Goal: Find specific page/section: Find specific page/section

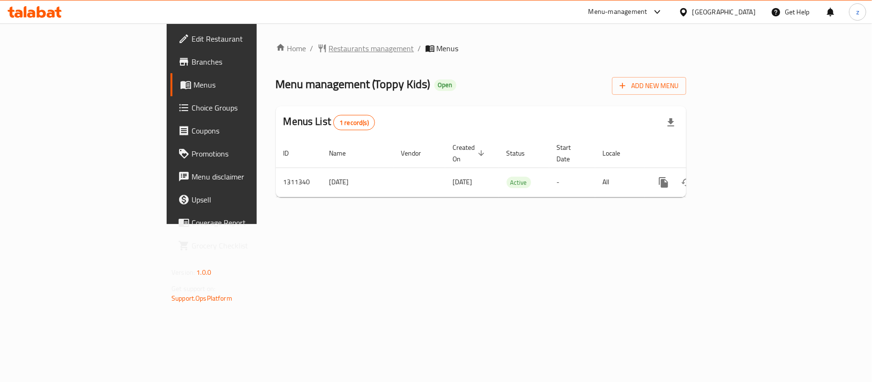
click at [329, 54] on span "Restaurants management" at bounding box center [371, 48] width 85 height 11
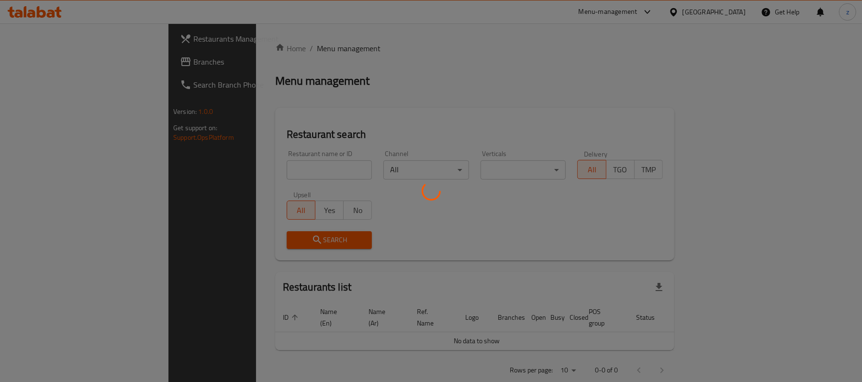
scroll to position [10, 0]
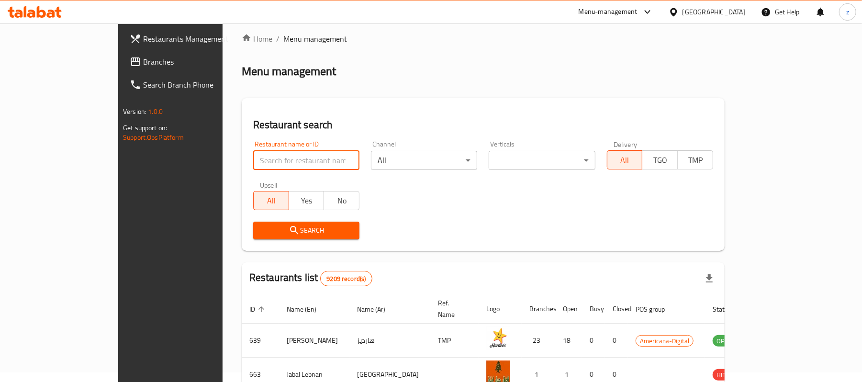
click at [253, 156] on input "search" at bounding box center [306, 160] width 106 height 19
paste input "705546"
type input "705546"
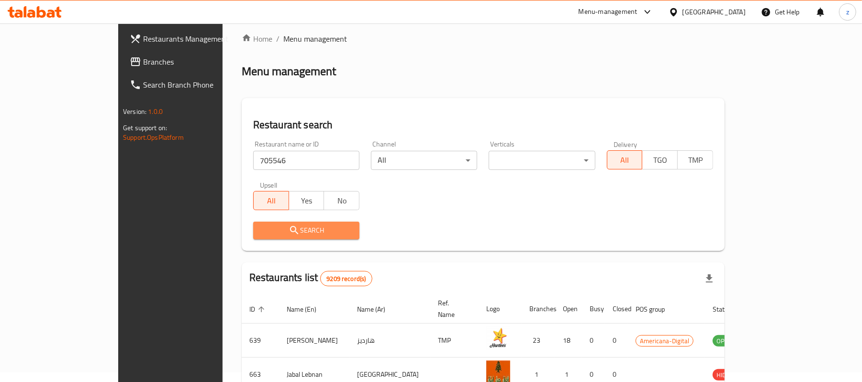
click at [261, 233] on span "Search" at bounding box center [306, 230] width 91 height 12
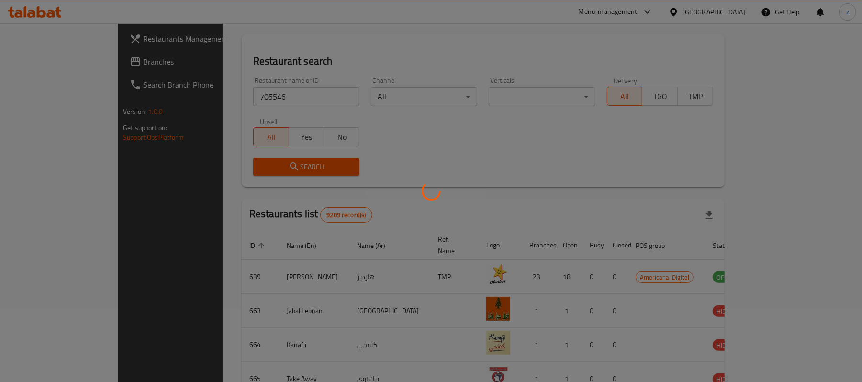
scroll to position [27, 0]
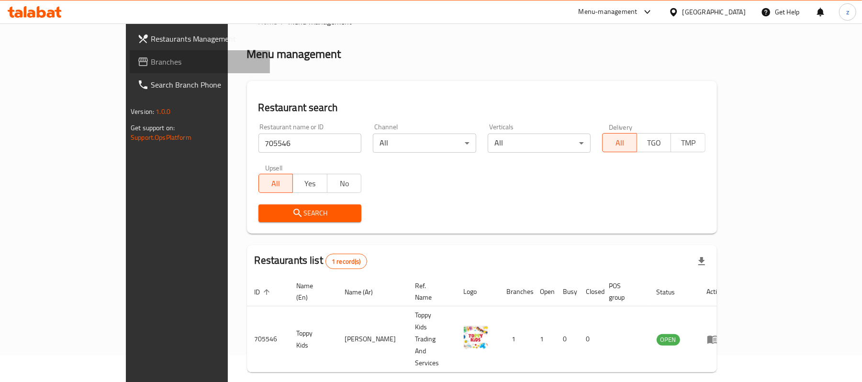
click at [130, 53] on link "Branches" at bounding box center [200, 61] width 140 height 23
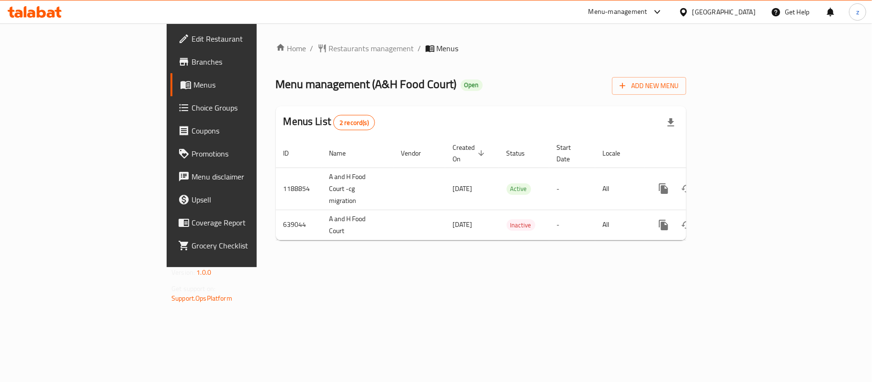
click at [329, 47] on span "Restaurants management" at bounding box center [371, 48] width 85 height 11
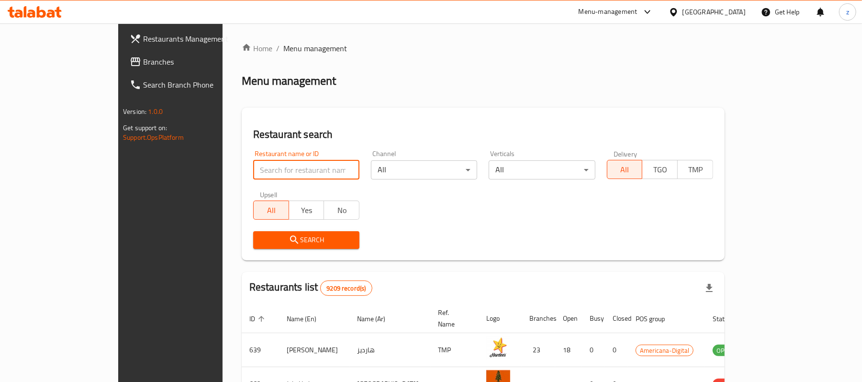
click at [253, 167] on input "search" at bounding box center [306, 169] width 106 height 19
paste input "640200"
type input "640200"
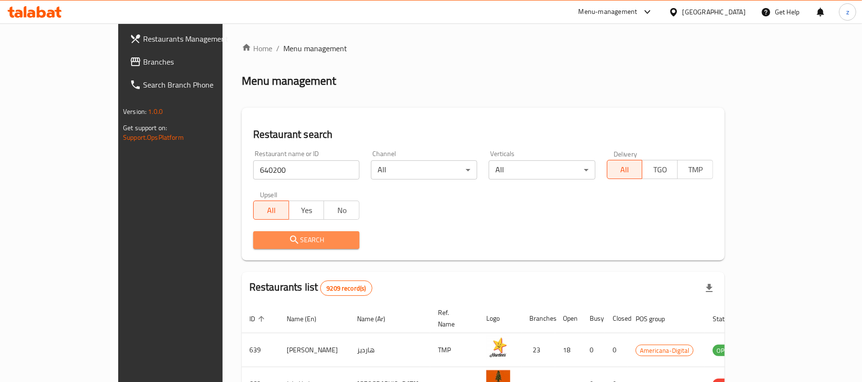
click at [261, 243] on span "Search" at bounding box center [306, 240] width 91 height 12
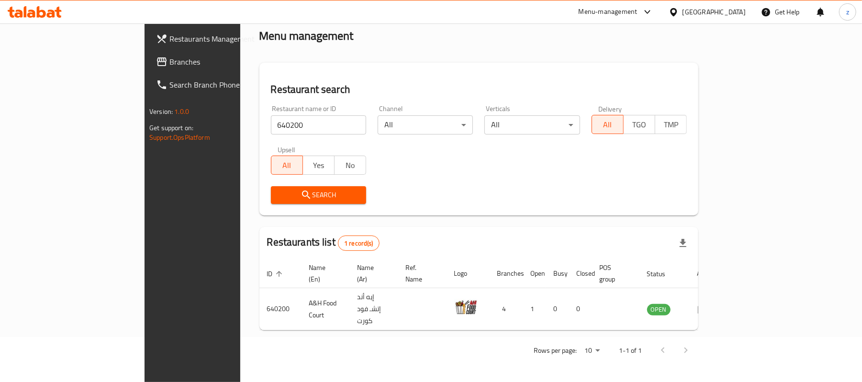
scroll to position [27, 0]
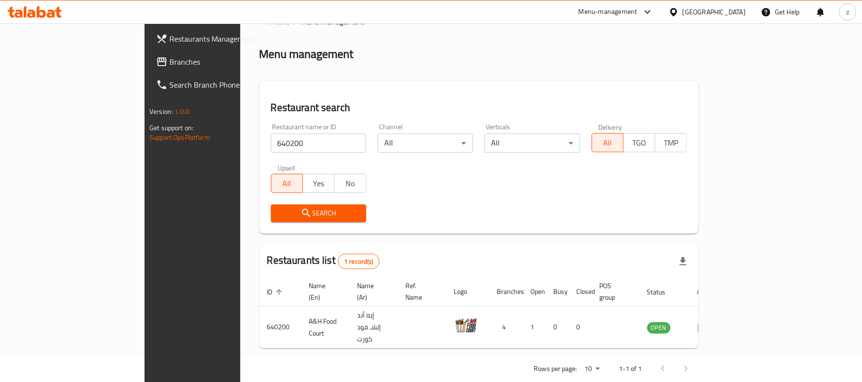
click at [169, 65] on span "Branches" at bounding box center [225, 61] width 112 height 11
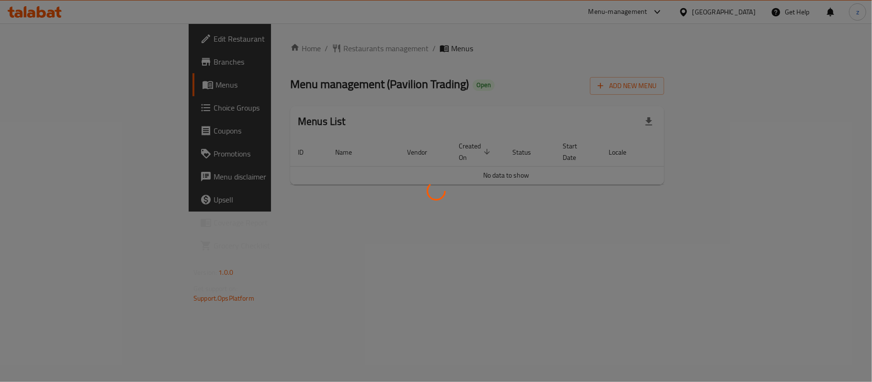
click at [247, 41] on div at bounding box center [436, 191] width 872 height 382
click at [251, 54] on div at bounding box center [436, 191] width 872 height 382
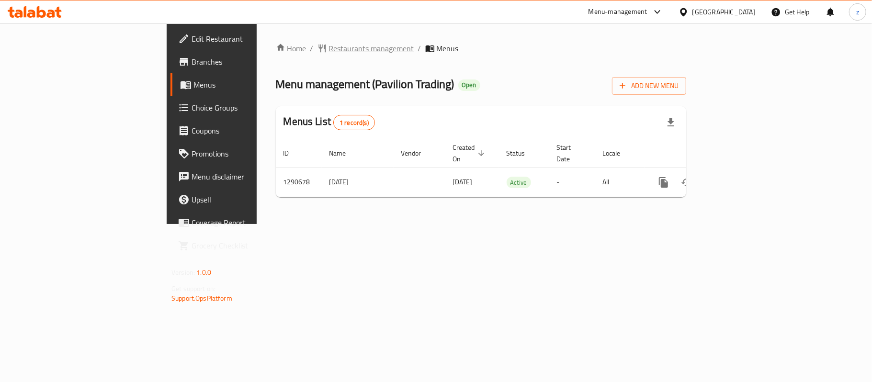
click at [329, 48] on span "Restaurants management" at bounding box center [371, 48] width 85 height 11
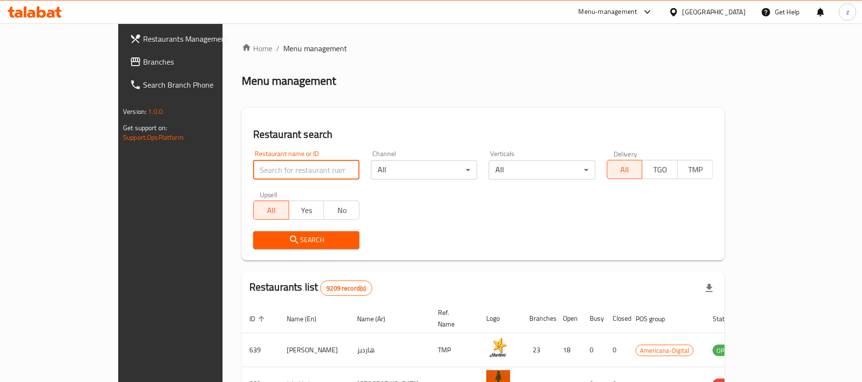
click at [253, 165] on input "search" at bounding box center [306, 169] width 106 height 19
paste input "698193"
type input "698193"
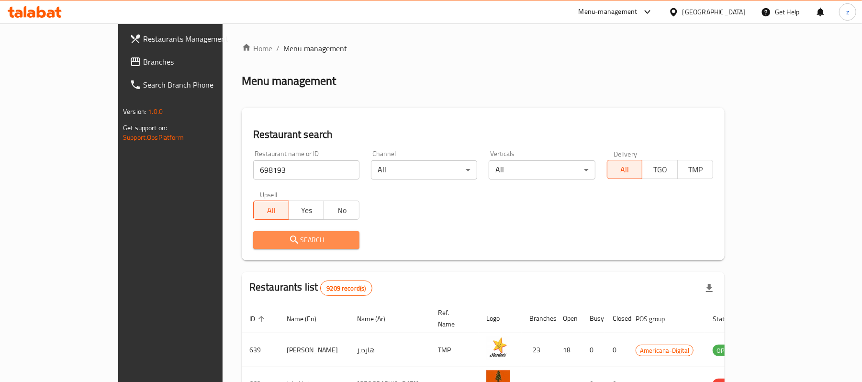
click at [289, 241] on icon "submit" at bounding box center [294, 239] width 11 height 11
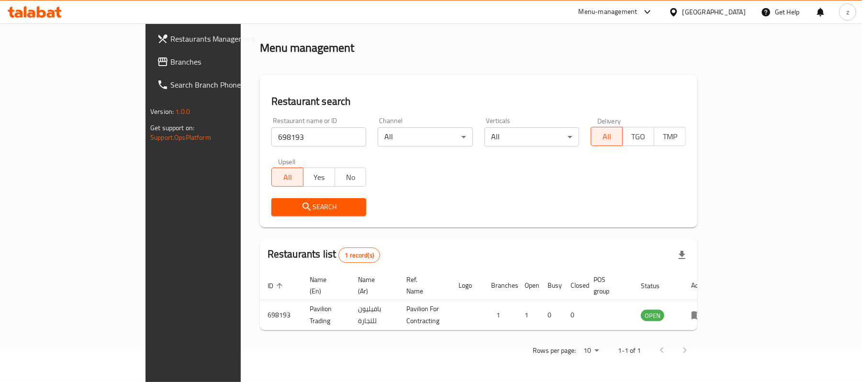
scroll to position [27, 0]
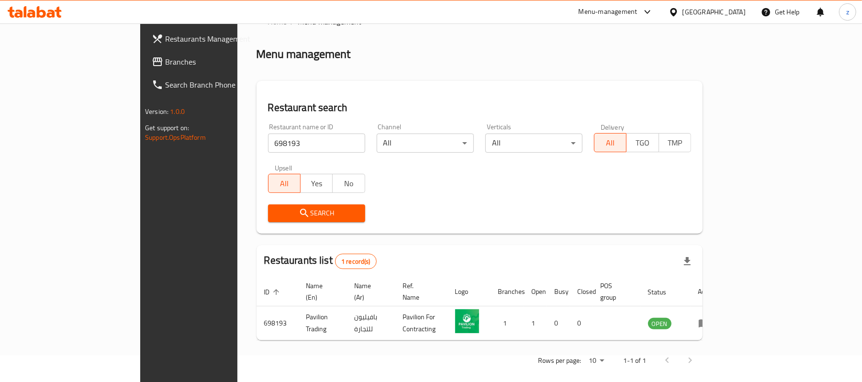
click at [165, 65] on span "Branches" at bounding box center [221, 61] width 112 height 11
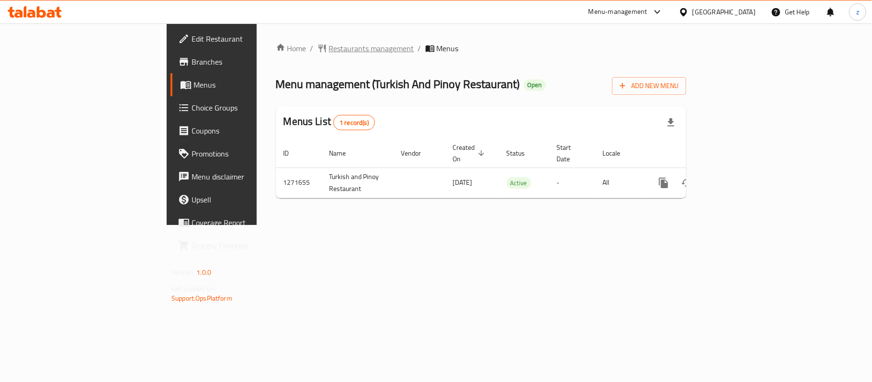
click at [329, 50] on span "Restaurants management" at bounding box center [371, 48] width 85 height 11
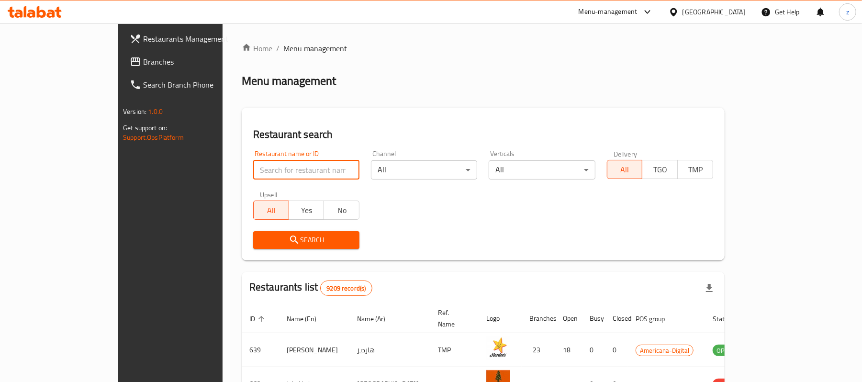
click at [253, 169] on input "search" at bounding box center [306, 169] width 106 height 19
paste input "689855"
type input "689855"
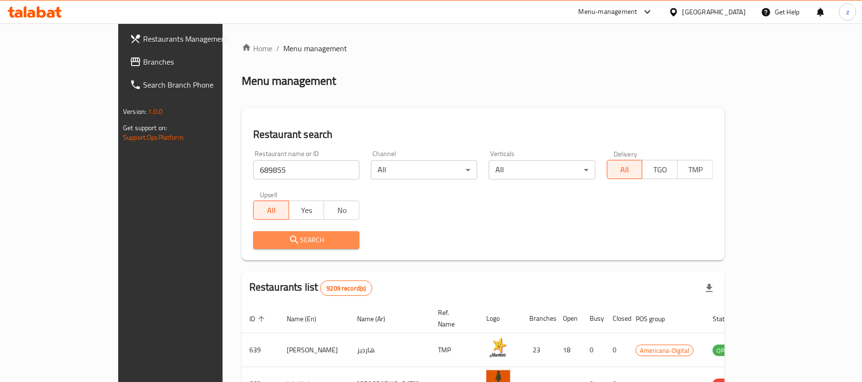
click at [266, 240] on span "Search" at bounding box center [306, 240] width 91 height 12
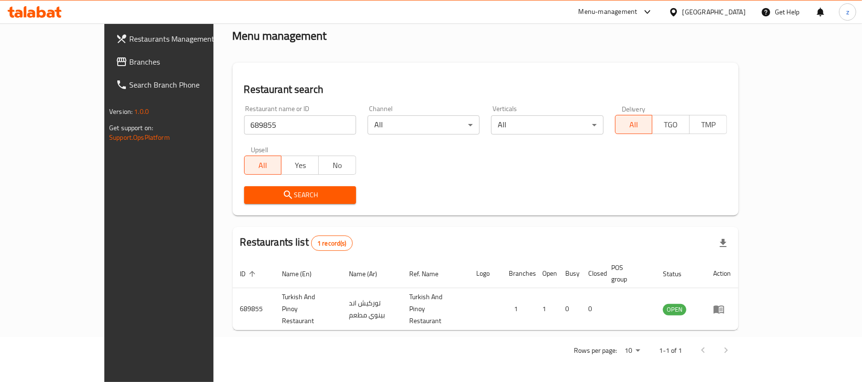
scroll to position [27, 0]
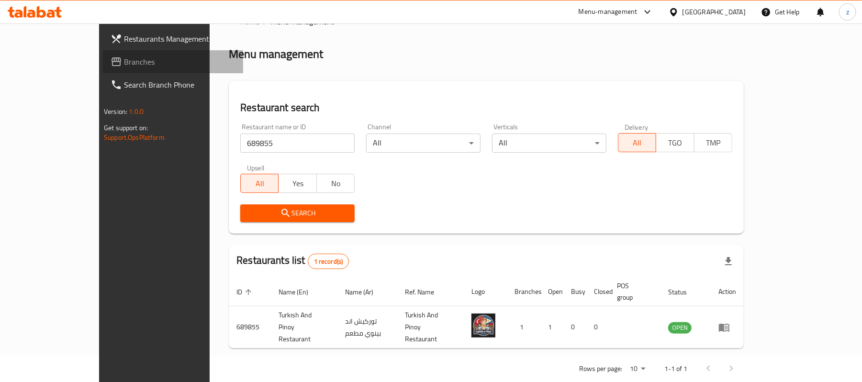
click at [124, 65] on span "Branches" at bounding box center [180, 61] width 112 height 11
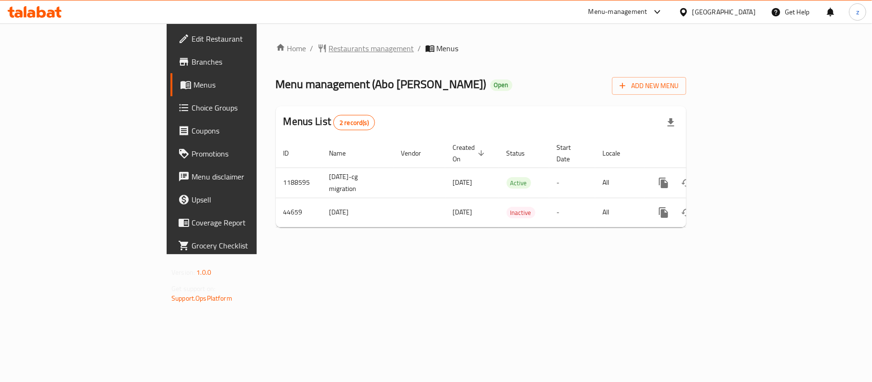
click at [329, 50] on span "Restaurants management" at bounding box center [371, 48] width 85 height 11
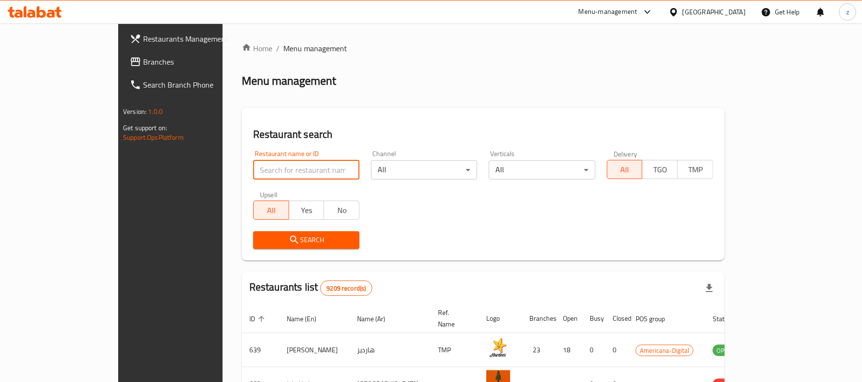
click at [253, 169] on input "search" at bounding box center [306, 169] width 106 height 19
paste input "Abo Alaebd, New Al Rayyan"
type input "Abo Alaebd, New Al Rayyan"
click at [312, 173] on input "Abo Alaebd, New Al Rayyan" at bounding box center [306, 169] width 106 height 19
click at [318, 171] on input "Abo Alaebd, New Al Rayyan" at bounding box center [306, 169] width 106 height 19
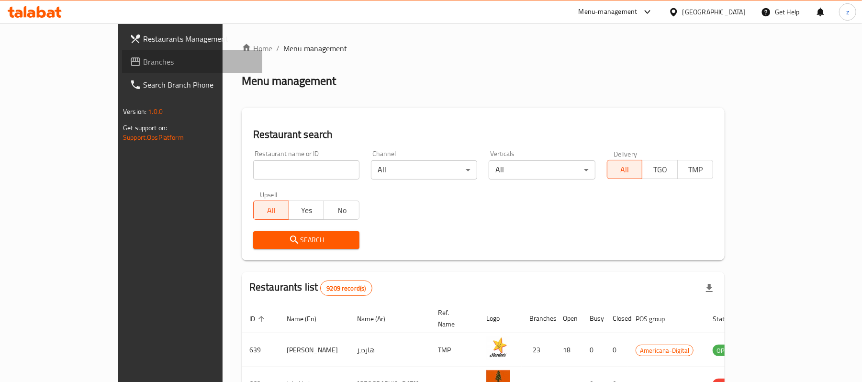
click at [143, 62] on span "Branches" at bounding box center [199, 61] width 112 height 11
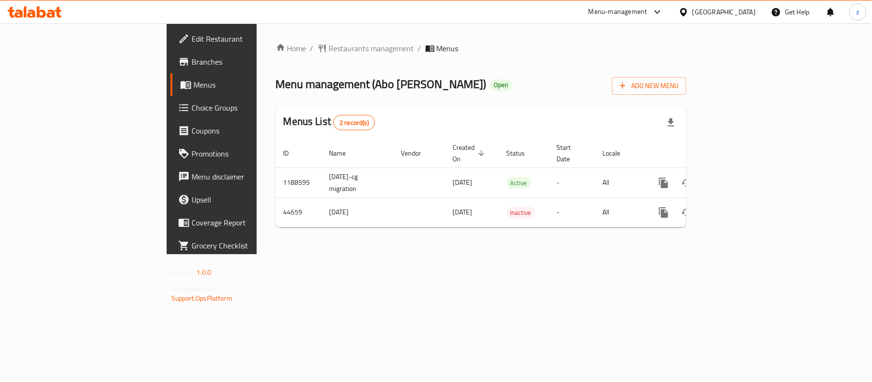
click at [329, 48] on span "Restaurants management" at bounding box center [371, 48] width 85 height 11
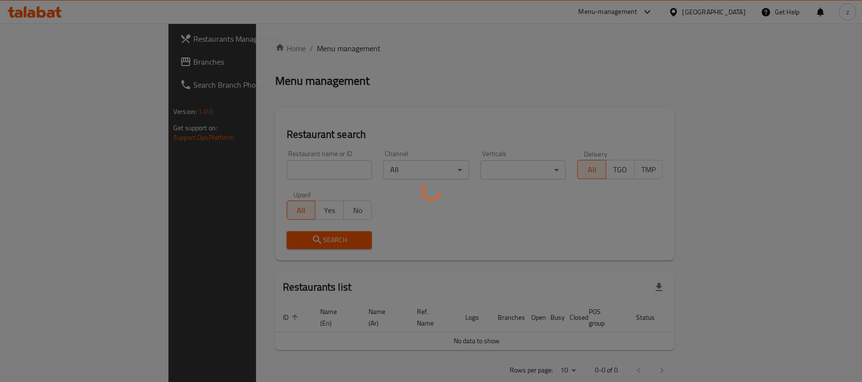
scroll to position [10, 0]
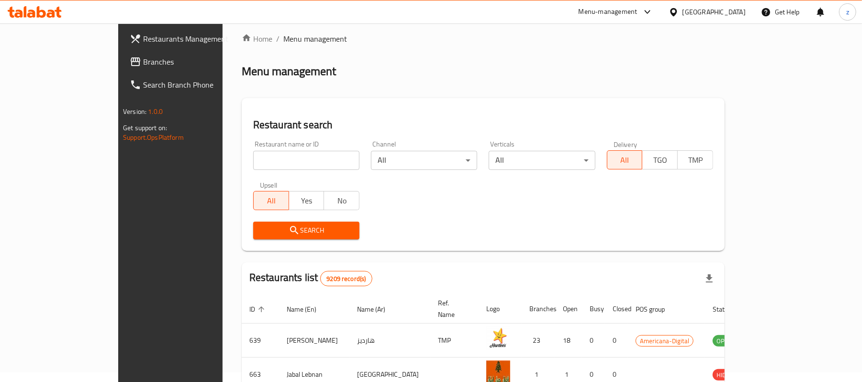
click at [253, 164] on input "search" at bounding box center [306, 160] width 106 height 19
paste input "22805"
type input "22805"
click at [289, 225] on icon "submit" at bounding box center [294, 229] width 11 height 11
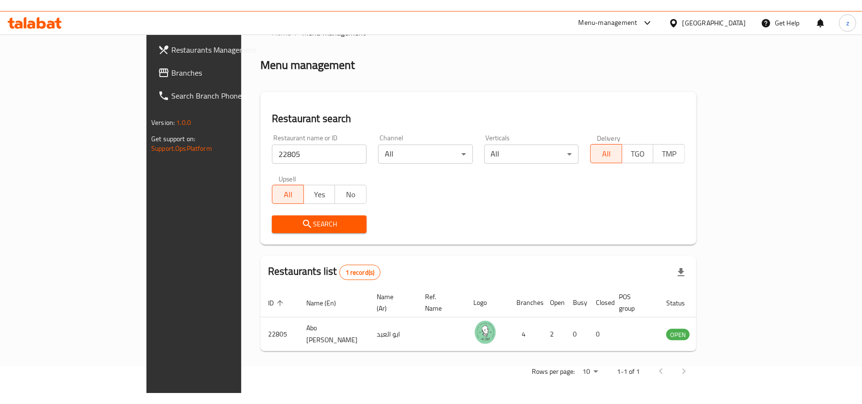
scroll to position [5, 0]
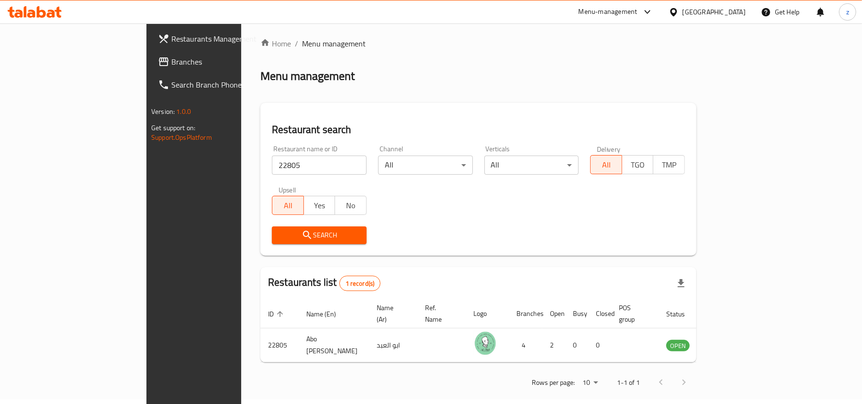
click at [171, 64] on span "Branches" at bounding box center [227, 61] width 112 height 11
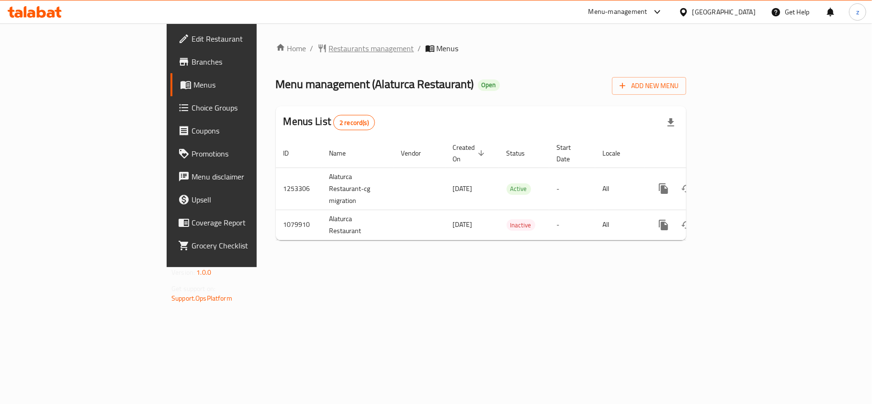
click at [329, 54] on span "Restaurants management" at bounding box center [371, 48] width 85 height 11
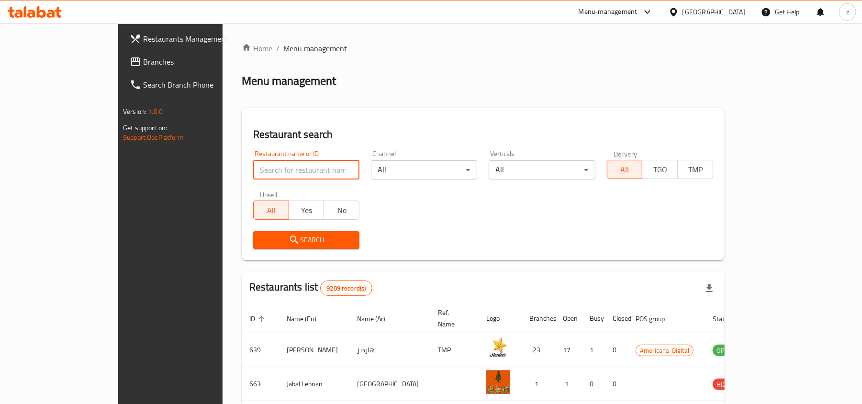
click at [253, 168] on input "search" at bounding box center [306, 169] width 106 height 19
paste input "664165"
type input "664165"
click at [261, 236] on span "Search" at bounding box center [306, 240] width 91 height 12
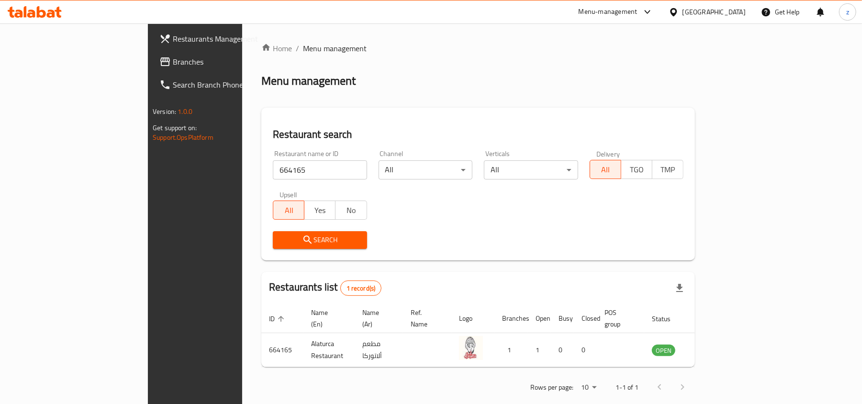
click at [173, 58] on span "Branches" at bounding box center [229, 61] width 112 height 11
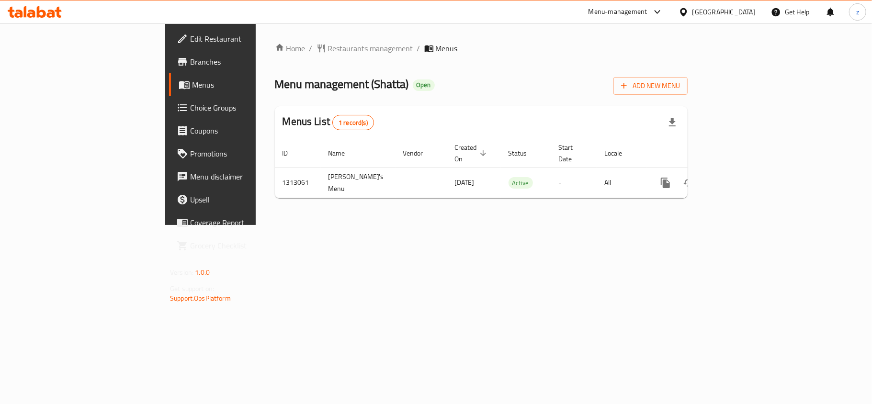
click at [328, 54] on span "Restaurants management" at bounding box center [370, 48] width 85 height 11
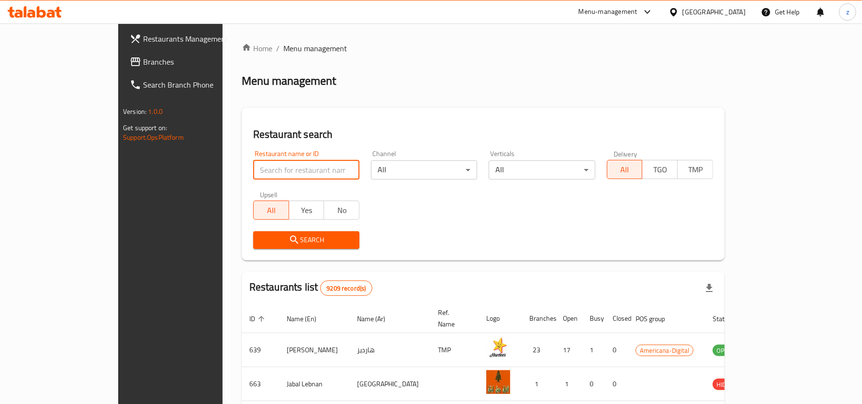
click at [259, 171] on input "search" at bounding box center [306, 169] width 106 height 19
paste input "778143"
type input "778143"
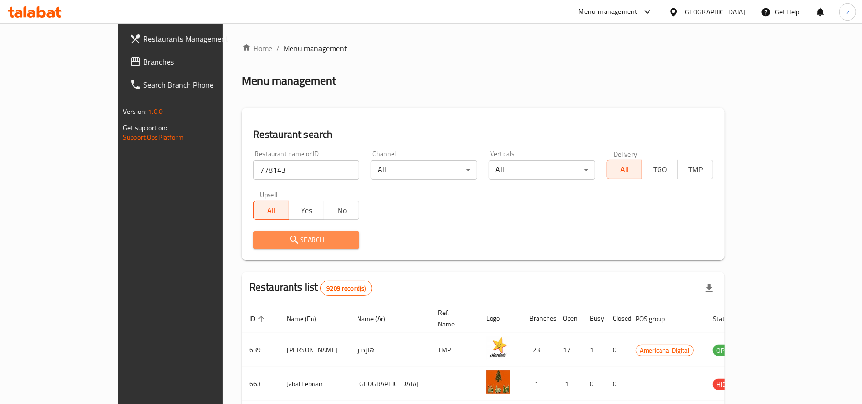
click at [253, 231] on button "Search" at bounding box center [306, 240] width 106 height 18
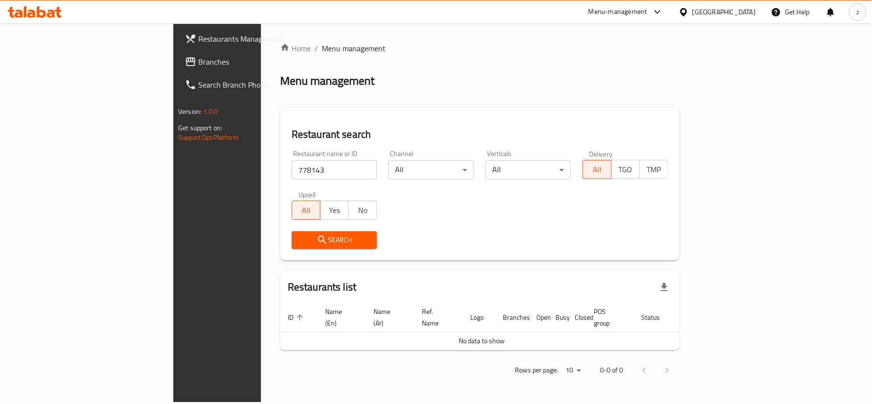
click at [198, 57] on span "Branches" at bounding box center [254, 61] width 113 height 11
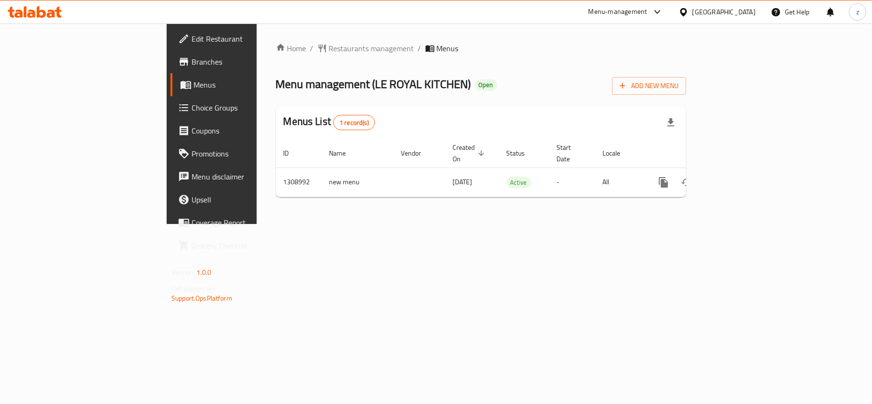
click at [368, 56] on div "Home / Restaurants management / Menus Menu management ( LE ROYAL KITCHEN ) Open…" at bounding box center [481, 124] width 410 height 162
click at [329, 48] on span "Restaurants management" at bounding box center [371, 48] width 85 height 11
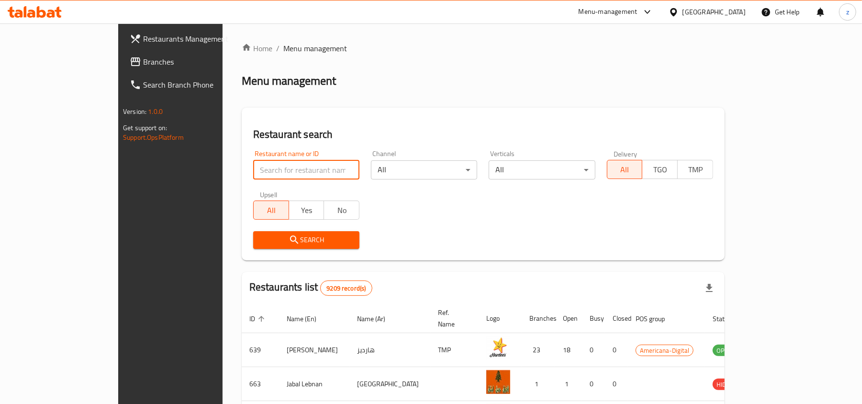
click at [278, 166] on input "search" at bounding box center [306, 169] width 106 height 19
paste input "705125"
type input "705125"
click at [288, 244] on span "Search" at bounding box center [306, 240] width 91 height 12
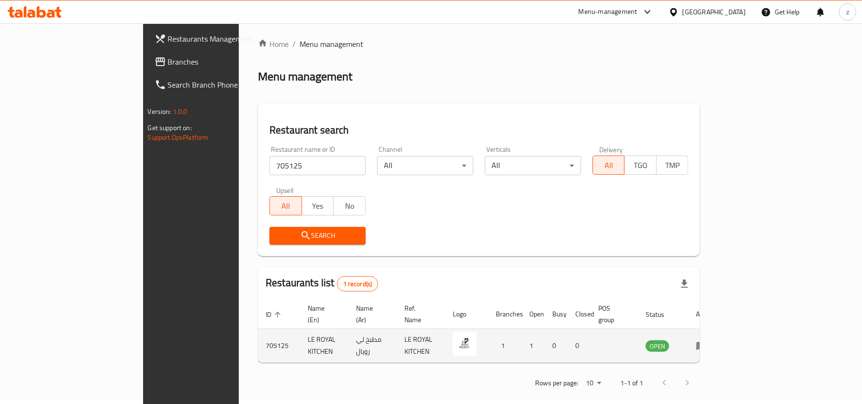
scroll to position [5, 0]
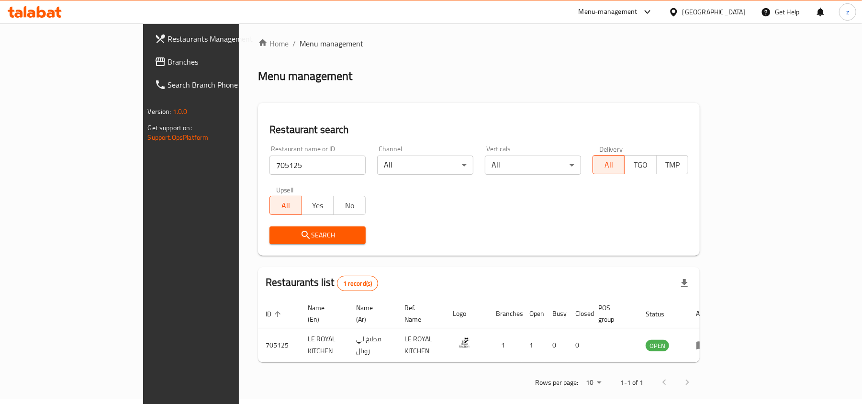
click at [168, 56] on span "Branches" at bounding box center [224, 61] width 112 height 11
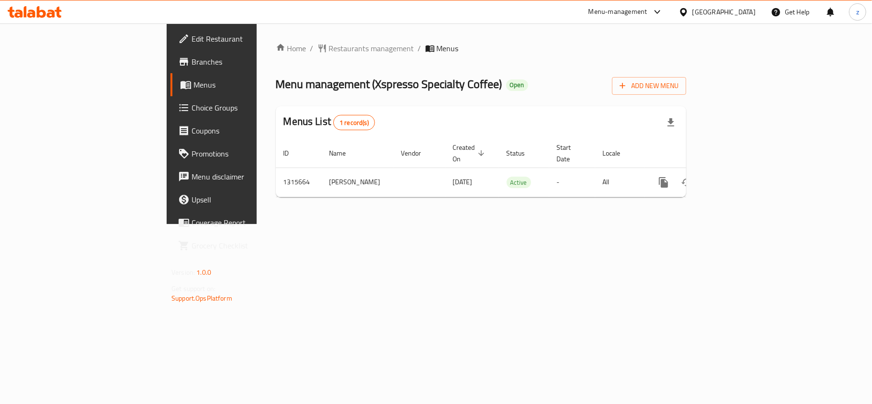
click at [446, 224] on div "Home / Restaurants management / Menus Menu management ( Xspresso Specialty Coff…" at bounding box center [481, 123] width 448 height 201
click at [329, 50] on span "Restaurants management" at bounding box center [371, 48] width 85 height 11
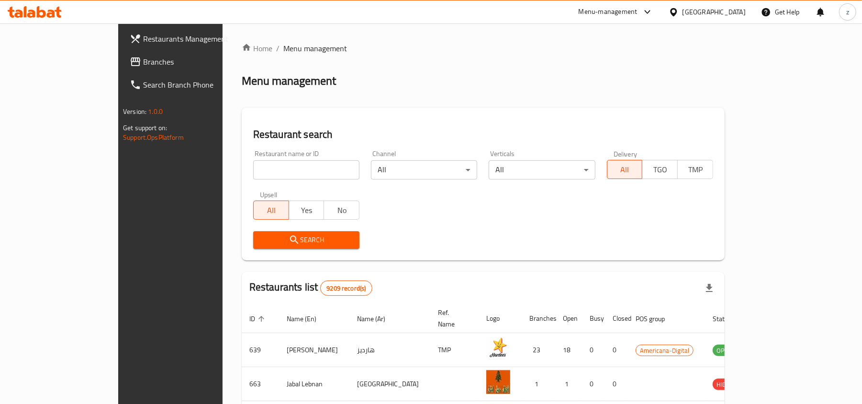
click at [253, 167] on input "search" at bounding box center [306, 169] width 106 height 19
paste input "707380"
type input "707380"
click at [265, 238] on span "Search" at bounding box center [306, 240] width 91 height 12
